Goal: Task Accomplishment & Management: Manage account settings

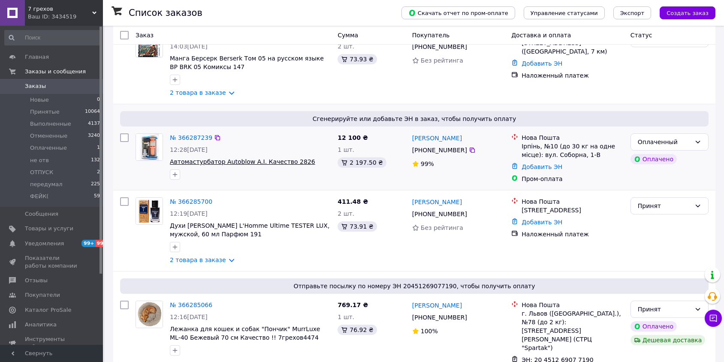
scroll to position [143, 0]
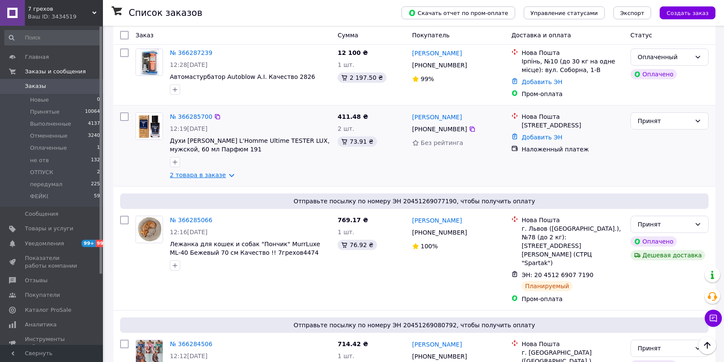
click at [193, 174] on link "2 товара в заказе" at bounding box center [198, 175] width 56 height 7
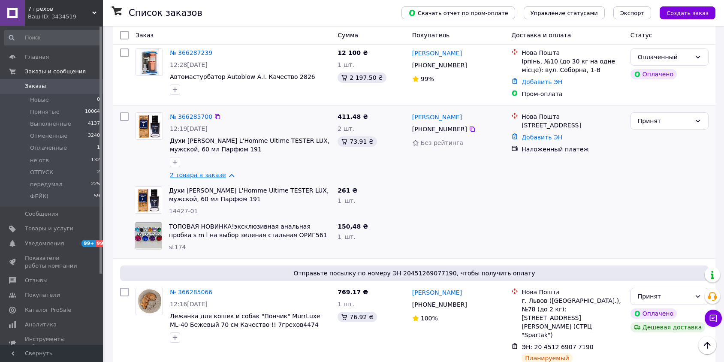
click at [194, 174] on link "2 товара в заказе" at bounding box center [198, 175] width 56 height 7
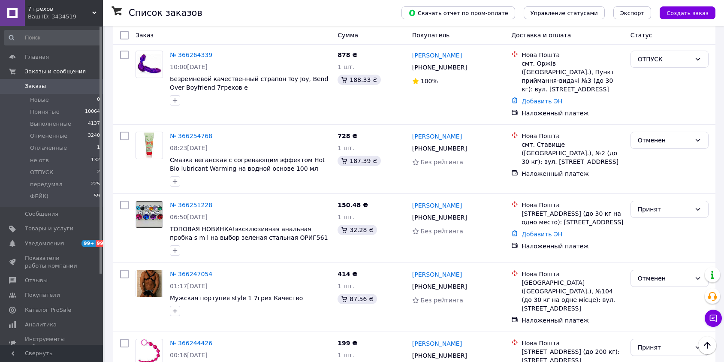
scroll to position [619, 0]
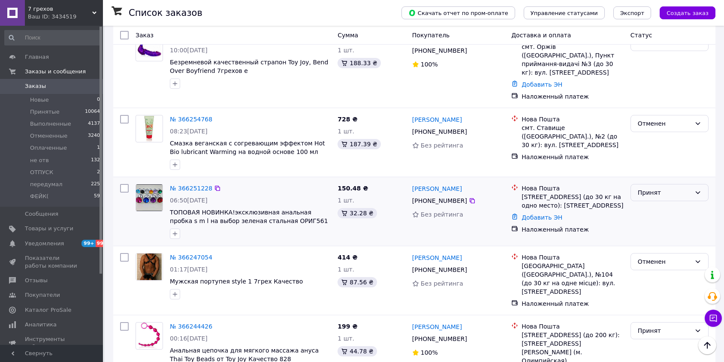
click at [661, 184] on div "Принят" at bounding box center [669, 192] width 78 height 17
click at [654, 178] on li "Отменен" at bounding box center [669, 174] width 77 height 15
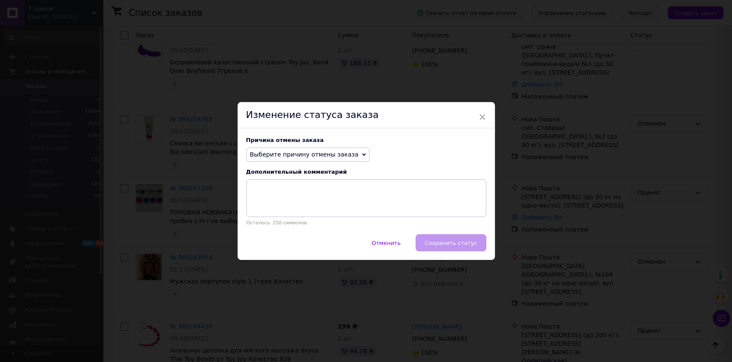
click at [302, 154] on span "Выберите причину отмены заказа" at bounding box center [304, 154] width 108 height 7
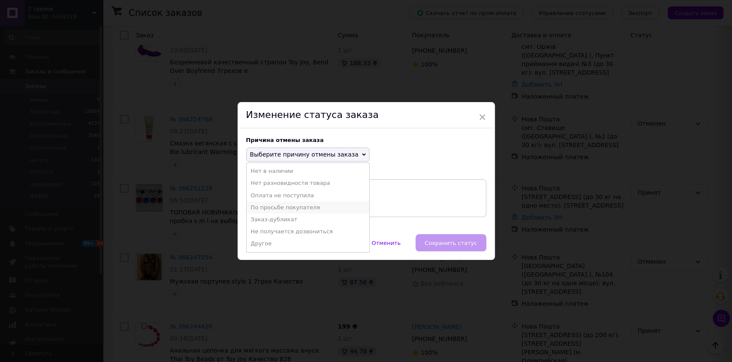
click at [289, 205] on li "По просьбе покупателя" at bounding box center [308, 208] width 123 height 12
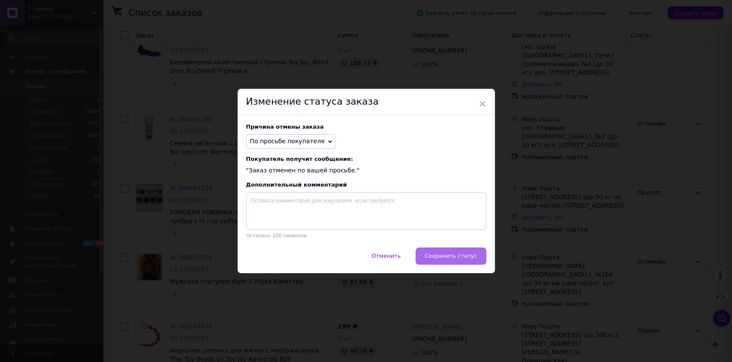
click at [440, 254] on span "Сохранить статус" at bounding box center [451, 256] width 52 height 6
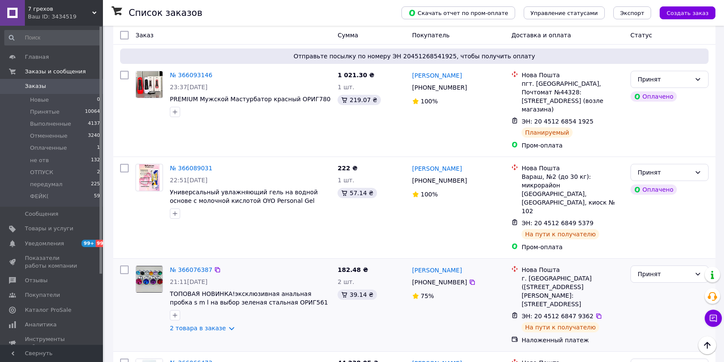
scroll to position [2858, 0]
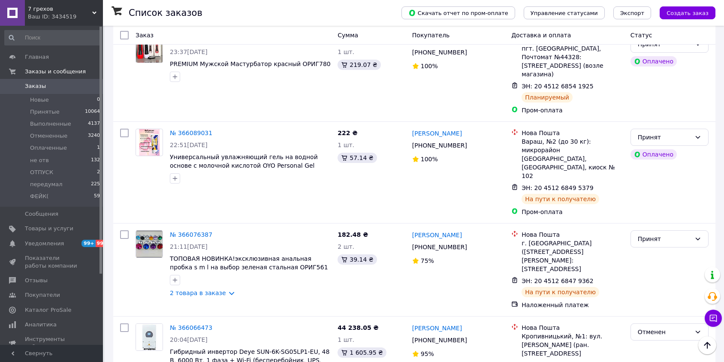
drag, startPoint x: 240, startPoint y: 192, endPoint x: 170, endPoint y: 196, distance: 70.0
copy span "Женское нижнее белье качество 1689"
drag, startPoint x: 45, startPoint y: 97, endPoint x: 132, endPoint y: 5, distance: 127.1
click at [45, 97] on span "Новые" at bounding box center [39, 100] width 19 height 8
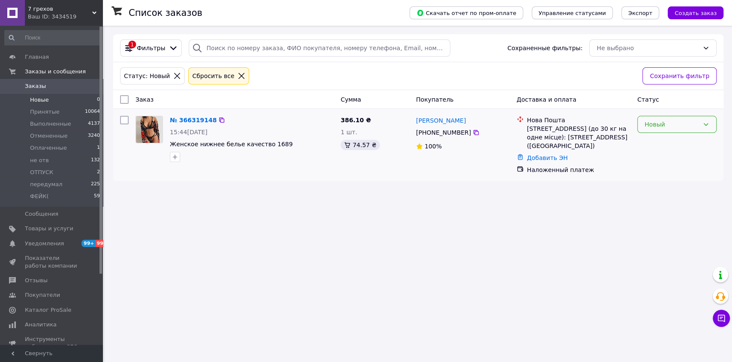
click at [645, 126] on div "Новый" at bounding box center [671, 124] width 54 height 9
click at [648, 143] on li "Принят" at bounding box center [677, 142] width 78 height 15
click at [174, 75] on icon at bounding box center [177, 76] width 6 height 6
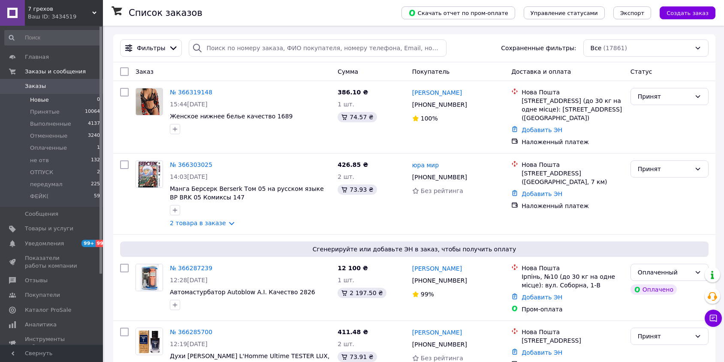
drag, startPoint x: 64, startPoint y: 149, endPoint x: 156, endPoint y: 0, distance: 174.8
click at [64, 149] on li "Оплаченные 1" at bounding box center [52, 148] width 105 height 12
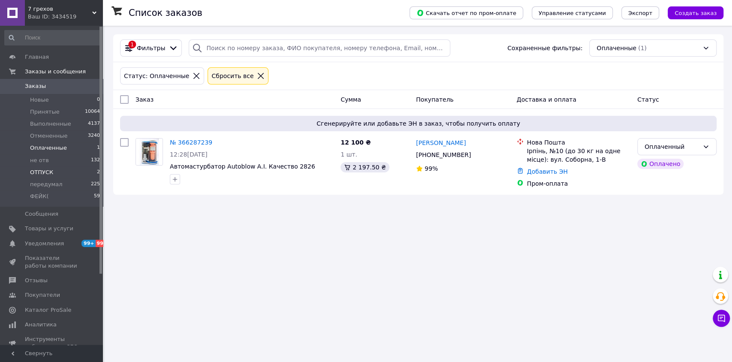
click at [57, 171] on li "ОТПУСК 2" at bounding box center [52, 172] width 105 height 12
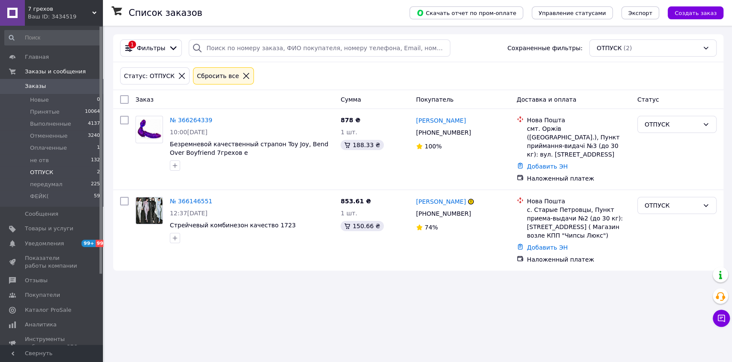
click at [35, 83] on span "Заказы" at bounding box center [35, 86] width 21 height 8
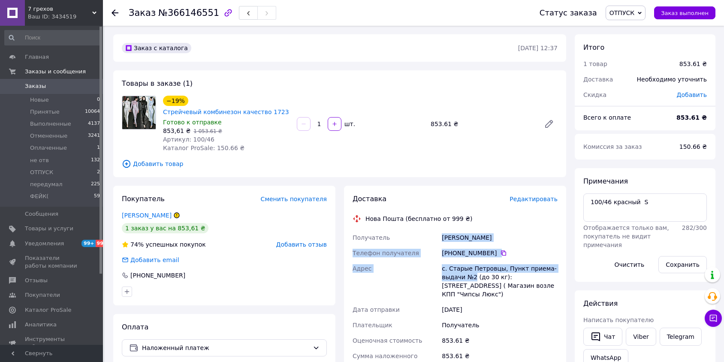
drag, startPoint x: 446, startPoint y: 243, endPoint x: 474, endPoint y: 278, distance: 44.8
click at [474, 278] on div "Получатель Харченко Костя Телефон получателя +380 95 404 96 91   Адрес с. Стары…" at bounding box center [455, 325] width 208 height 190
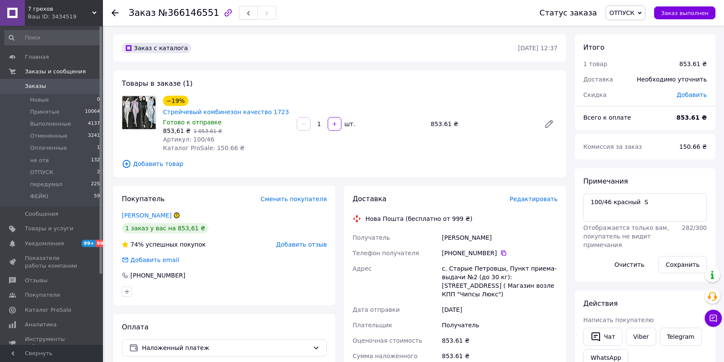
click at [262, 153] on div "−19% Стрейчевый комбинезон качество 1723 Готово к отправке 853,61 ₴   1 053.61 …" at bounding box center [227, 124] width 134 height 60
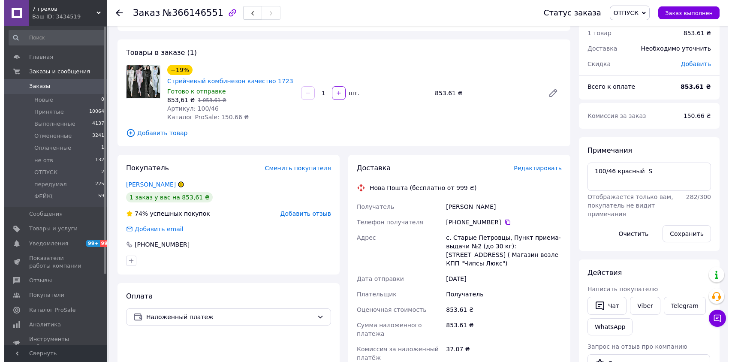
scroll to position [48, 0]
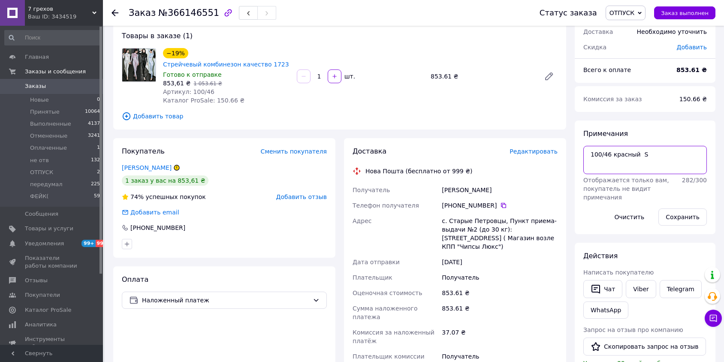
drag, startPoint x: 654, startPoint y: 156, endPoint x: 587, endPoint y: 156, distance: 67.7
click at [587, 156] on textarea "100/46 красный S" at bounding box center [644, 160] width 123 height 28
click at [502, 205] on div "[PHONE_NUMBER]" at bounding box center [500, 205] width 116 height 9
click at [500, 206] on icon at bounding box center [503, 205] width 7 height 7
click at [501, 204] on icon at bounding box center [503, 205] width 5 height 5
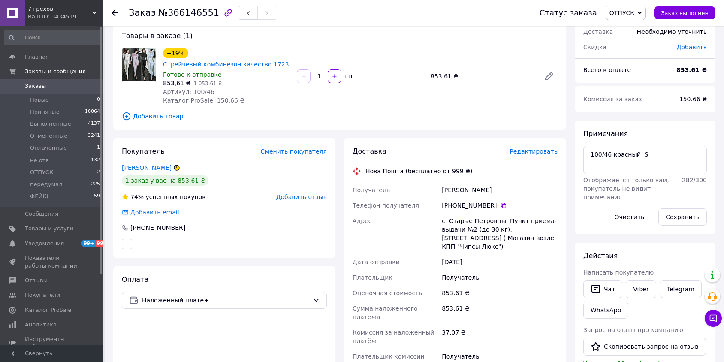
click at [524, 153] on span "Редактировать" at bounding box center [533, 151] width 48 height 7
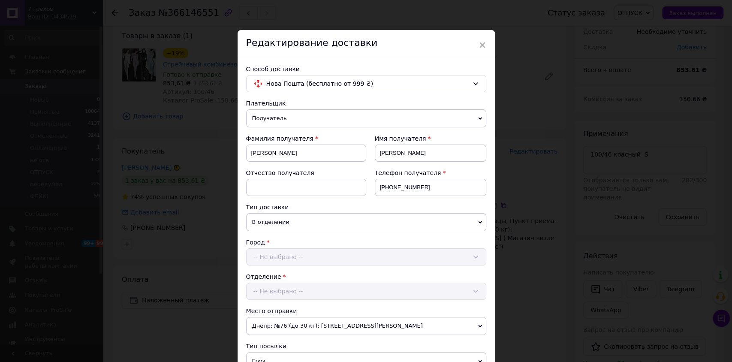
scroll to position [291, 0]
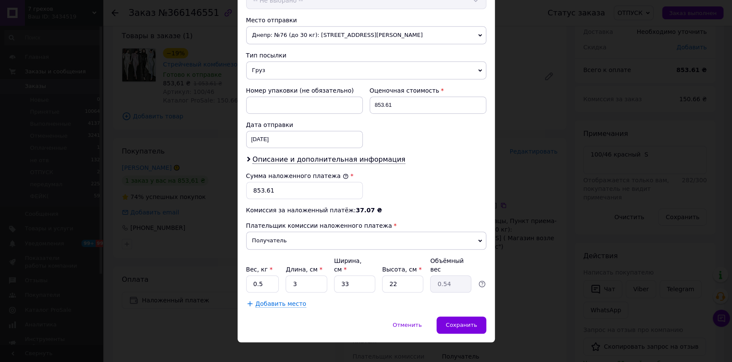
click at [311, 161] on div "Плательщик Получатель Отправитель Фамилия получателя Харченко Имя получателя Ко…" at bounding box center [366, 58] width 240 height 500
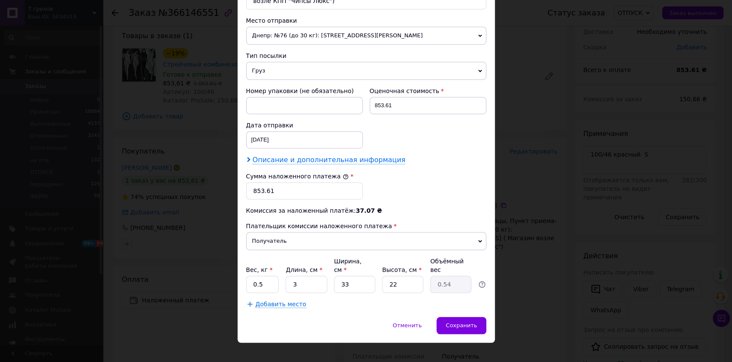
click at [300, 159] on span "Описание и дополнительная информация" at bounding box center [329, 160] width 153 height 9
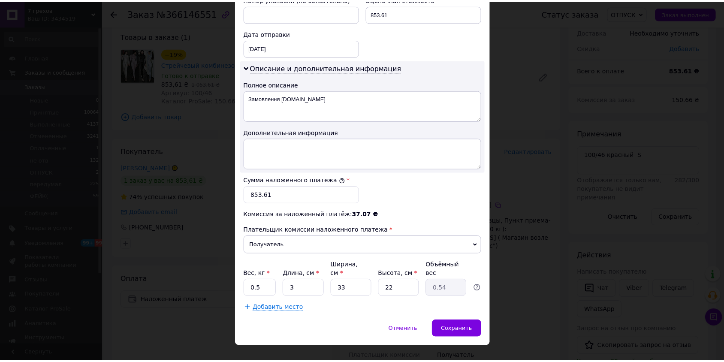
scroll to position [396, 0]
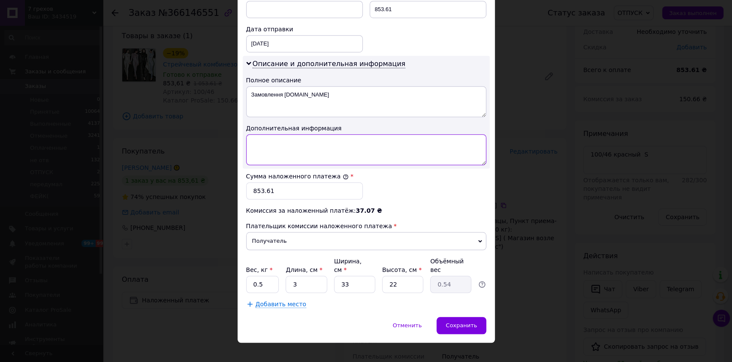
click at [306, 163] on textarea at bounding box center [366, 149] width 240 height 31
paste textarea "100/46 красный S"
type textarea "100/46 красный S"
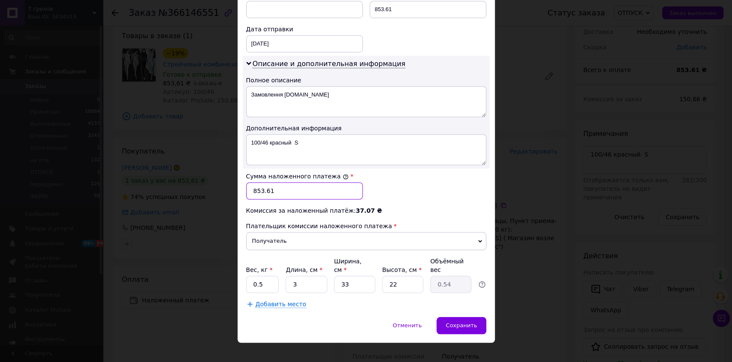
click at [254, 190] on input "853.61" at bounding box center [304, 190] width 117 height 17
click at [280, 190] on input "753.61" at bounding box center [304, 190] width 117 height 17
click at [358, 197] on input "754" at bounding box center [304, 190] width 117 height 17
type input "754"
click at [409, 203] on div "Плательщик Получатель Отправитель Фамилия получателя Харченко Имя получателя Ко…" at bounding box center [366, 5] width 240 height 605
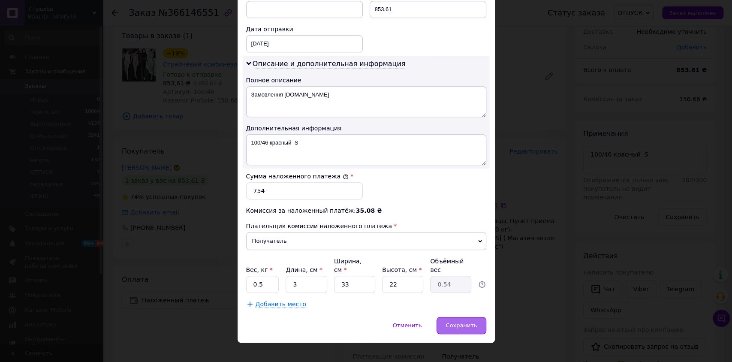
click at [458, 322] on span "Сохранить" at bounding box center [461, 325] width 31 height 6
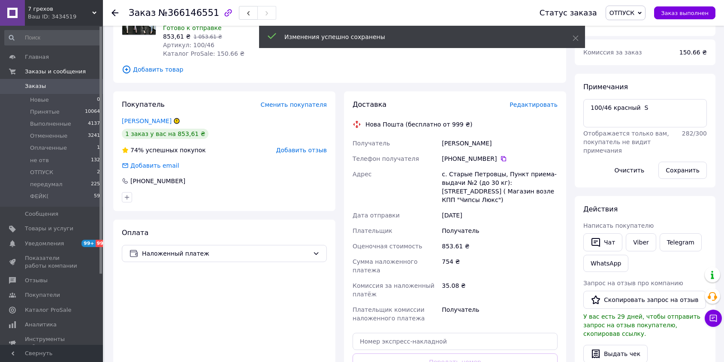
scroll to position [190, 0]
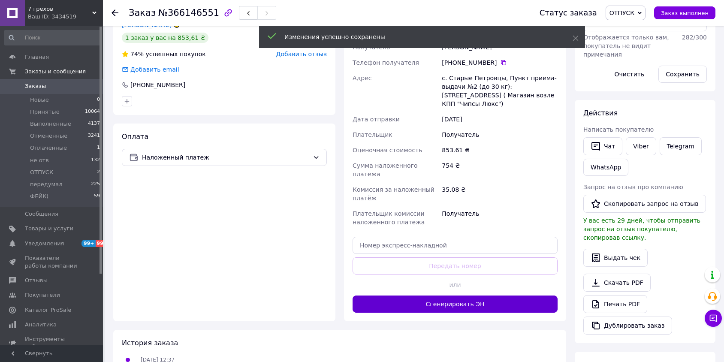
click at [460, 295] on button "Сгенерировать ЭН" at bounding box center [454, 303] width 205 height 17
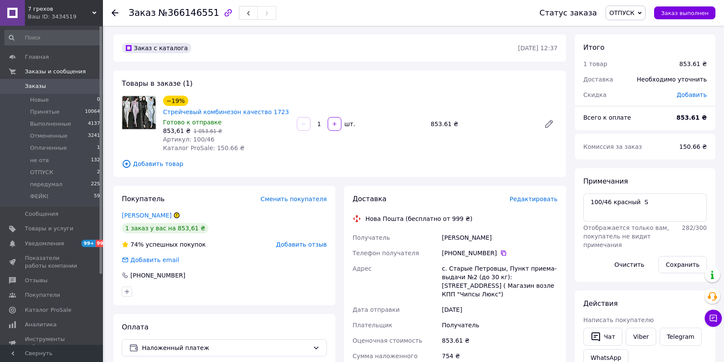
scroll to position [48, 0]
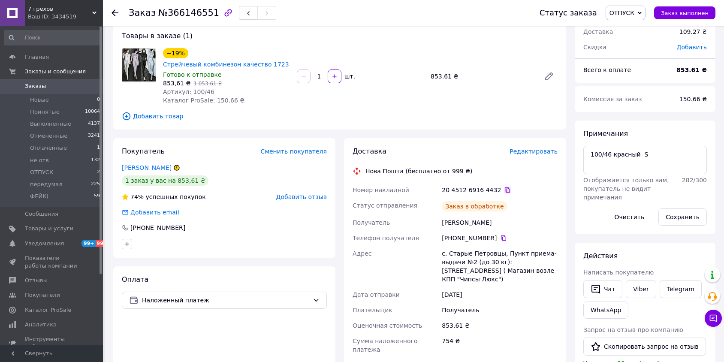
click at [504, 191] on icon at bounding box center [507, 190] width 7 height 7
click at [629, 15] on span "ОТПУСК" at bounding box center [621, 12] width 25 height 7
click at [630, 26] on li "Принят" at bounding box center [628, 30] width 45 height 13
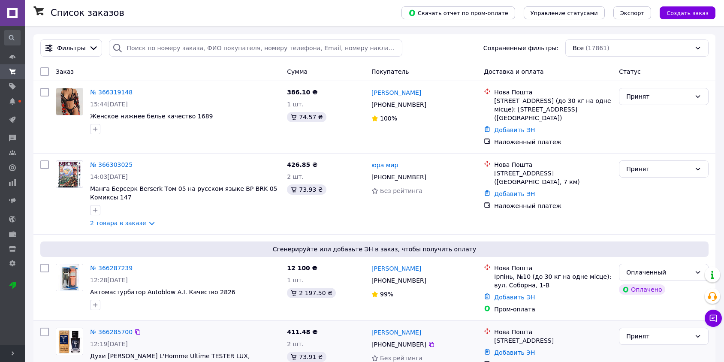
click at [222, 321] on div "№ 366285700 12:19[DATE] Духи [PERSON_NAME] Saint Laurent L'Homme Ultime TESTER …" at bounding box center [374, 361] width 682 height 81
